Goal: Task Accomplishment & Management: Use online tool/utility

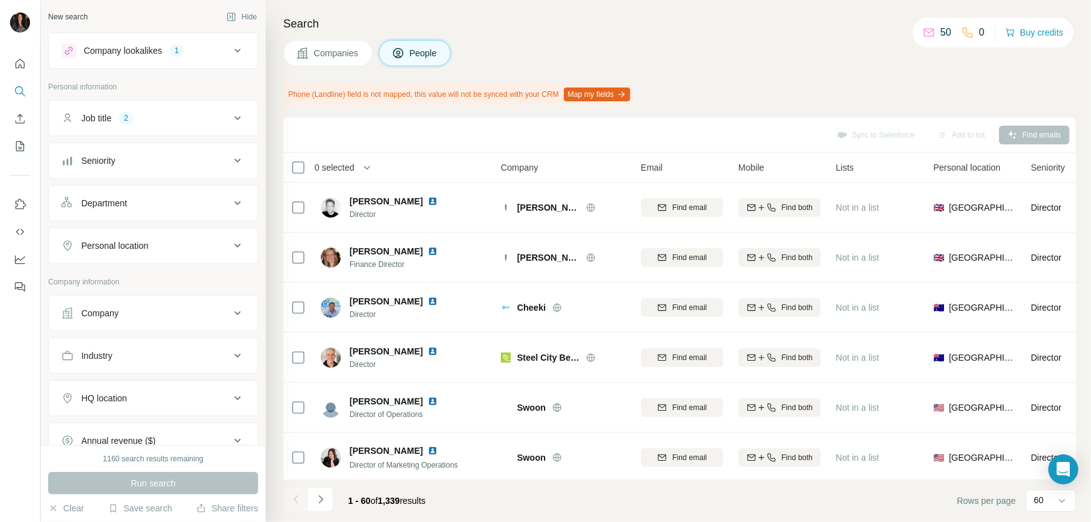
click at [630, 96] on button "Map my fields" at bounding box center [597, 95] width 66 height 14
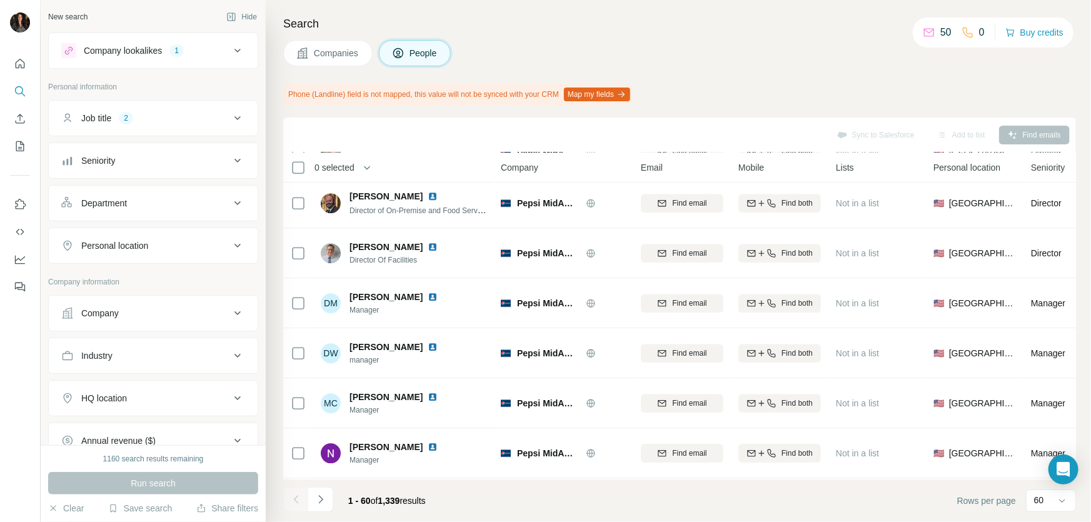
scroll to position [2121, 0]
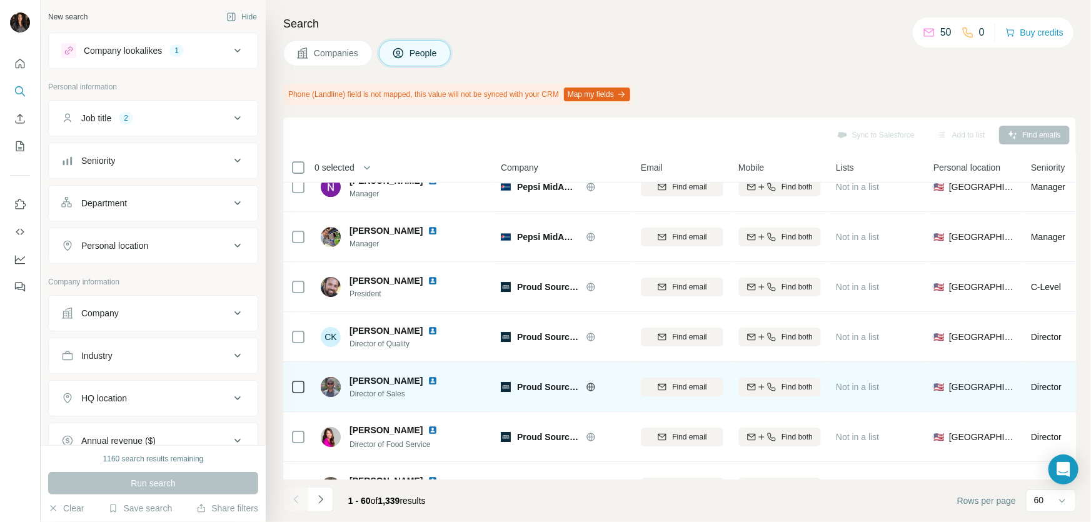
click at [589, 385] on icon at bounding box center [591, 387] width 10 height 10
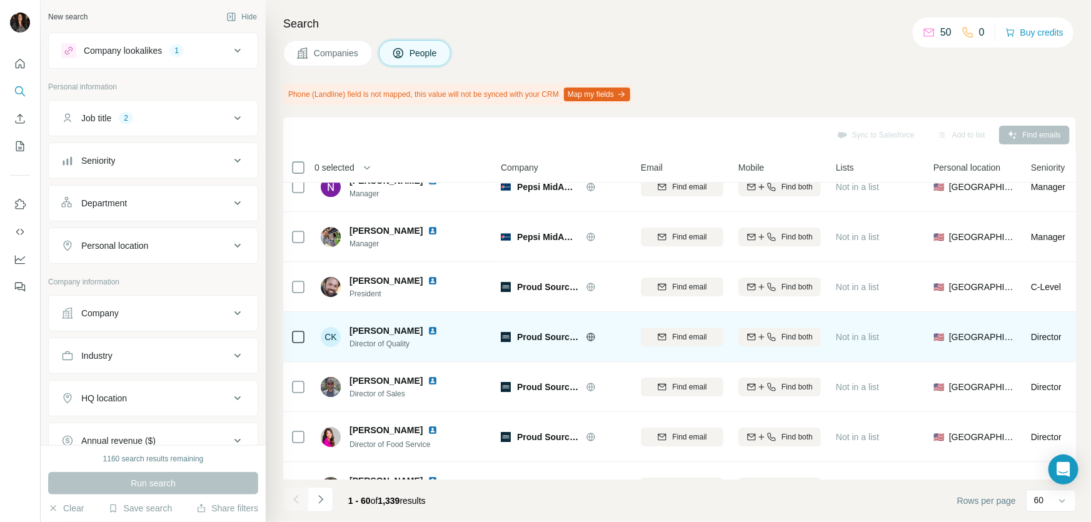
click at [366, 331] on span "[PERSON_NAME]" at bounding box center [385, 330] width 73 height 13
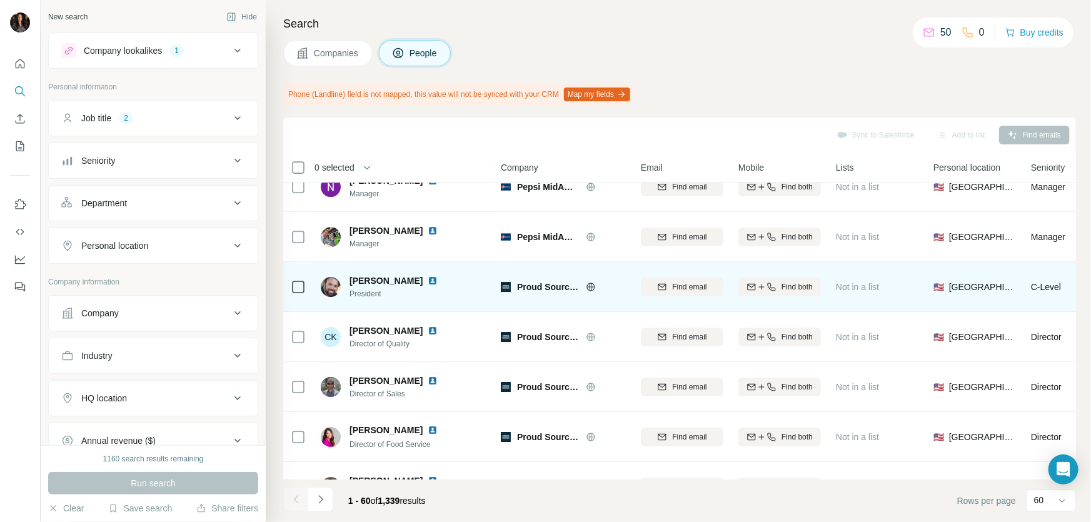
click at [323, 285] on img at bounding box center [331, 287] width 20 height 20
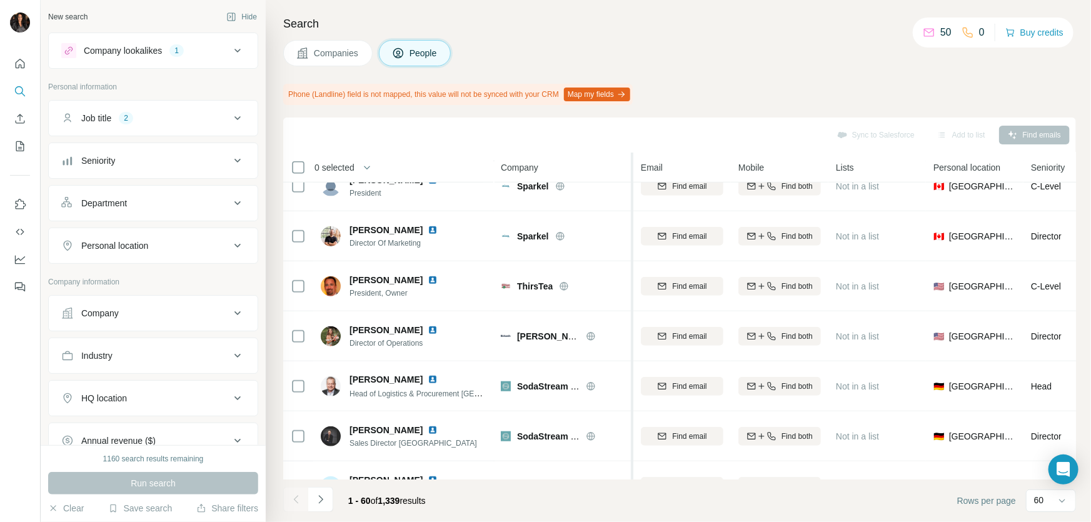
scroll to position [0, 0]
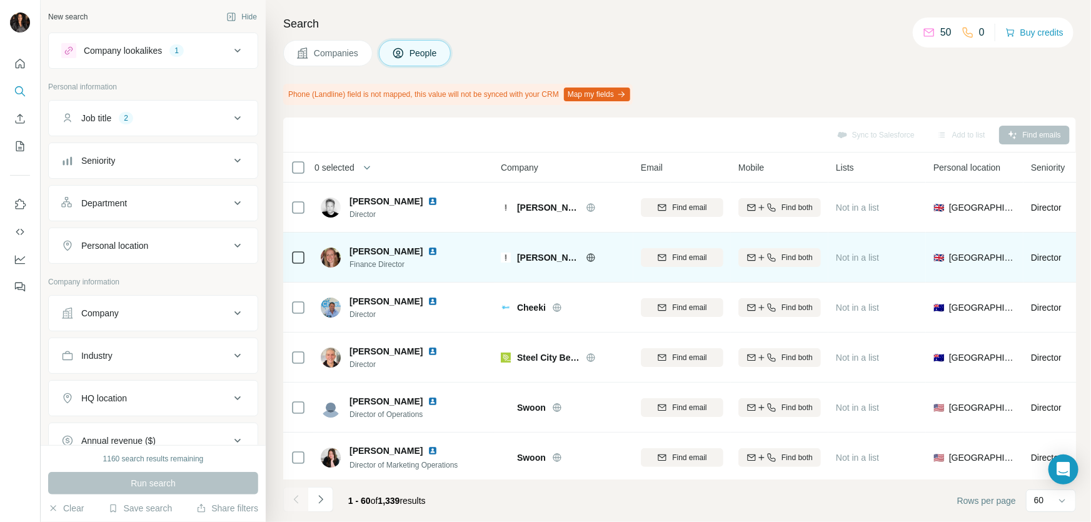
drag, startPoint x: 351, startPoint y: 249, endPoint x: 431, endPoint y: 242, distance: 80.4
click at [431, 242] on div "[PERSON_NAME] Finance Director" at bounding box center [404, 257] width 166 height 34
click at [423, 246] on span "[PERSON_NAME]" at bounding box center [385, 251] width 73 height 13
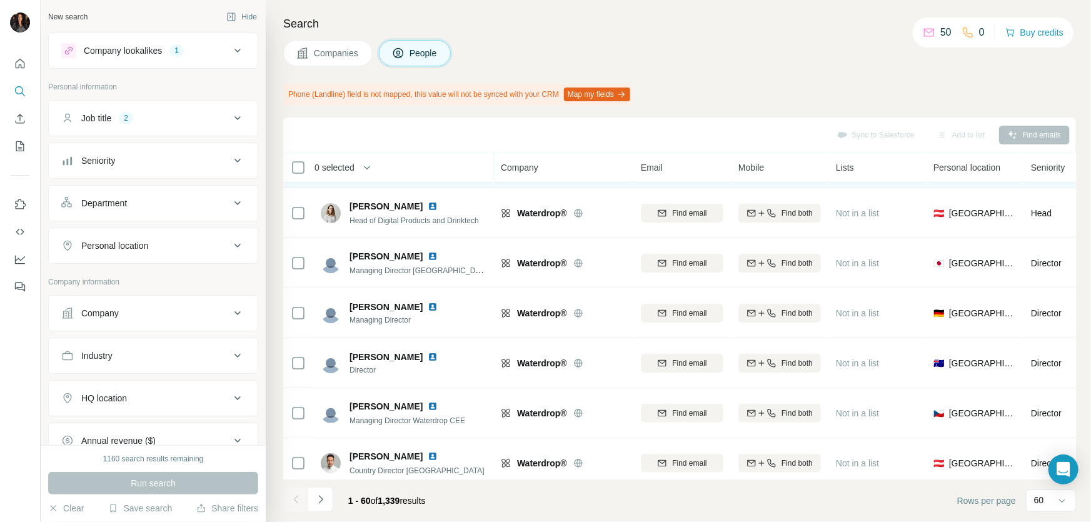
scroll to position [2710, 0]
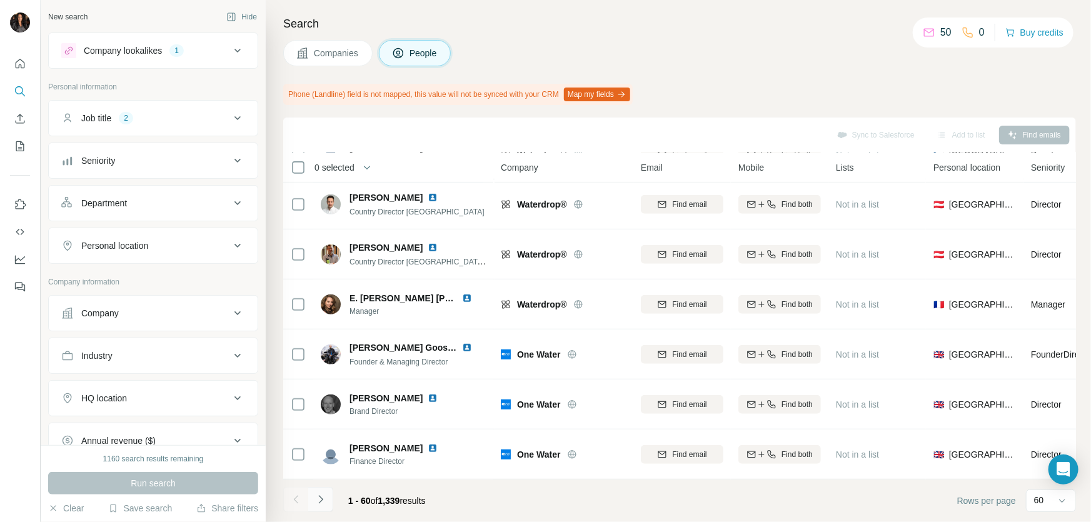
click at [317, 499] on icon "Navigate to next page" at bounding box center [320, 499] width 13 height 13
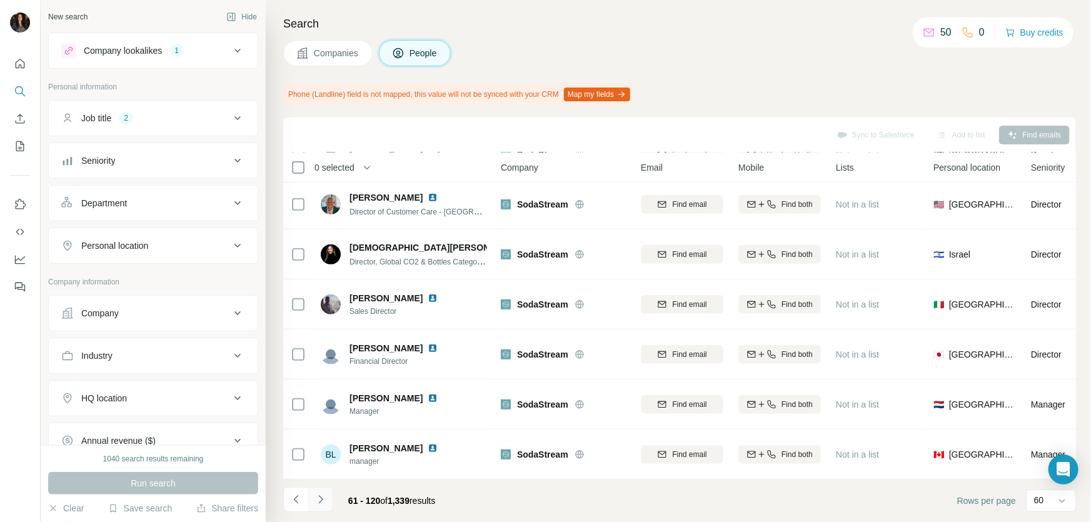
click at [316, 498] on icon "Navigate to next page" at bounding box center [320, 499] width 13 height 13
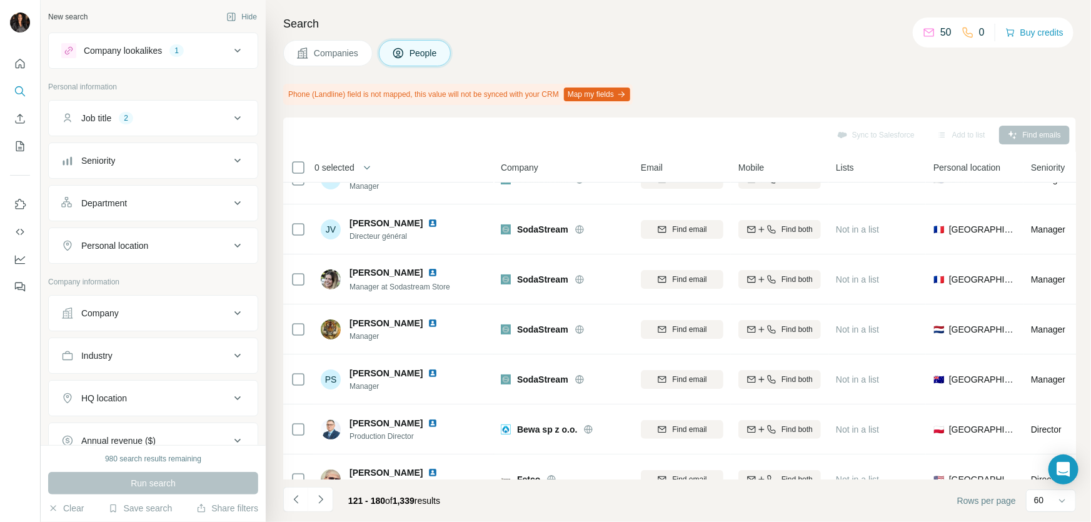
scroll to position [0, 0]
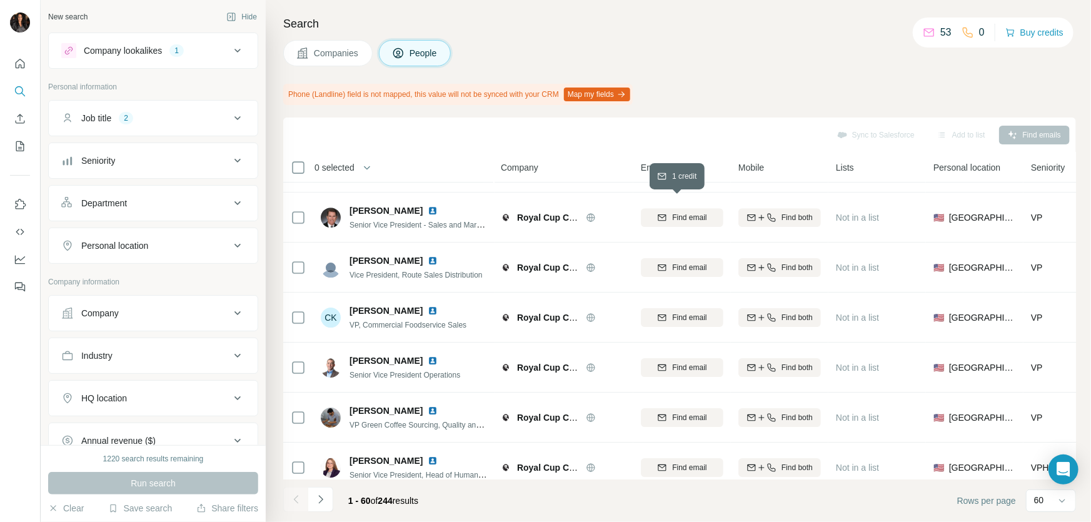
scroll to position [2180, 0]
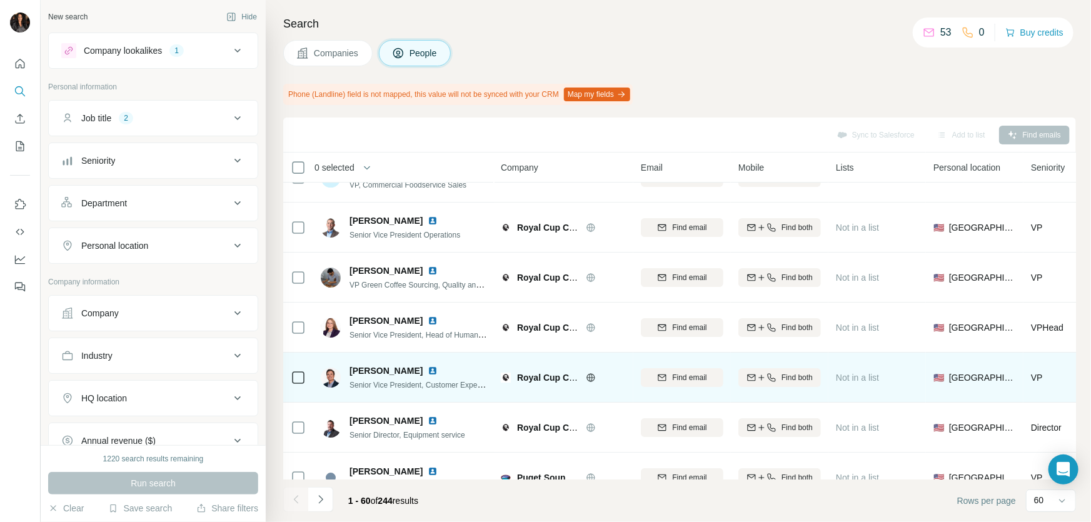
click at [593, 375] on icon at bounding box center [591, 378] width 10 height 10
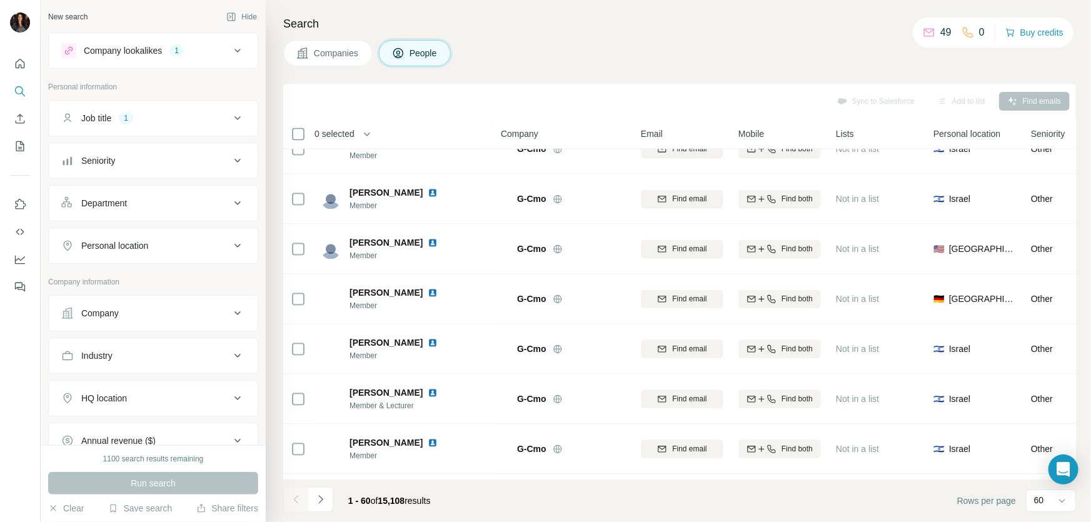
scroll to position [2387, 0]
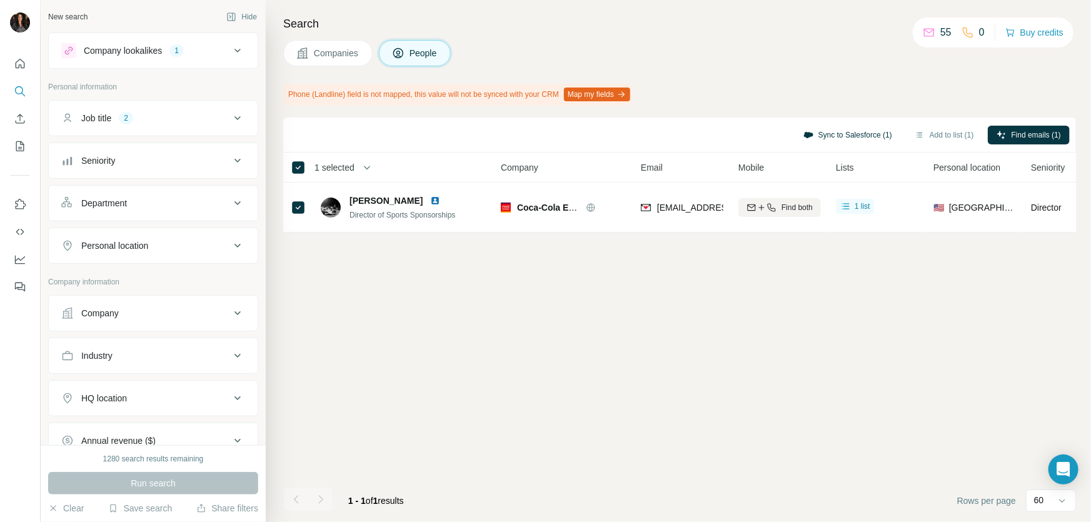
click at [794, 131] on button "Sync to Salesforce (1)" at bounding box center [847, 135] width 106 height 19
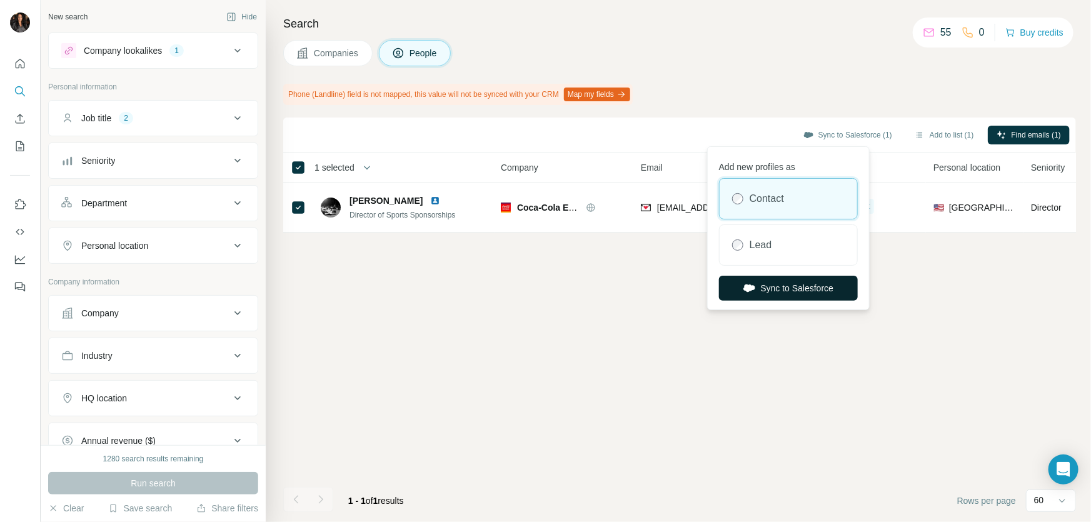
click at [783, 286] on button "Sync to Salesforce" at bounding box center [788, 288] width 139 height 25
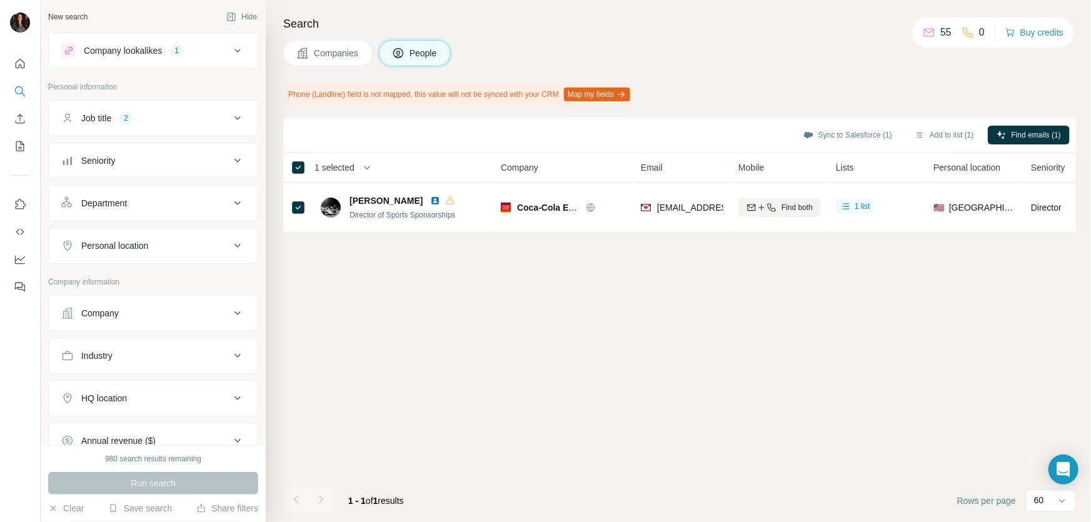
click at [630, 92] on button "Map my fields" at bounding box center [597, 95] width 66 height 14
